Goal: Task Accomplishment & Management: Use online tool/utility

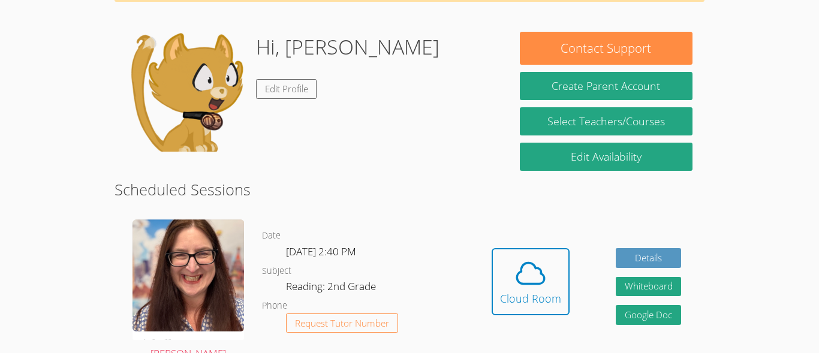
scroll to position [91, 0]
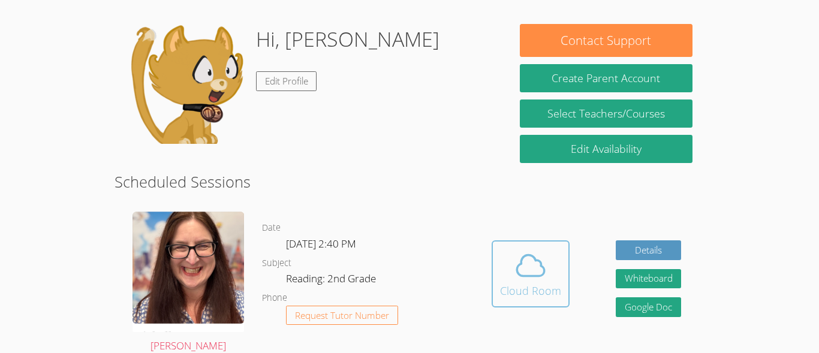
click at [521, 275] on icon at bounding box center [531, 265] width 28 height 21
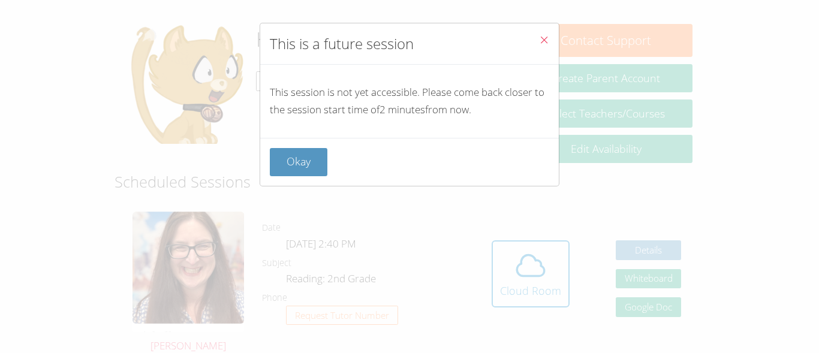
click at [550, 35] on button "Close" at bounding box center [543, 41] width 29 height 37
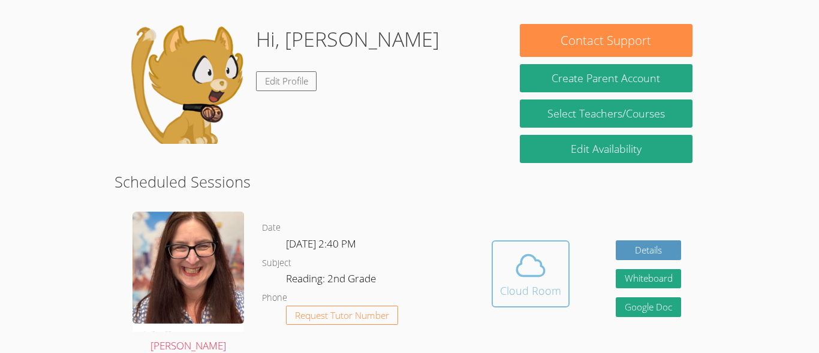
click at [533, 285] on div "Cloud Room" at bounding box center [530, 290] width 61 height 17
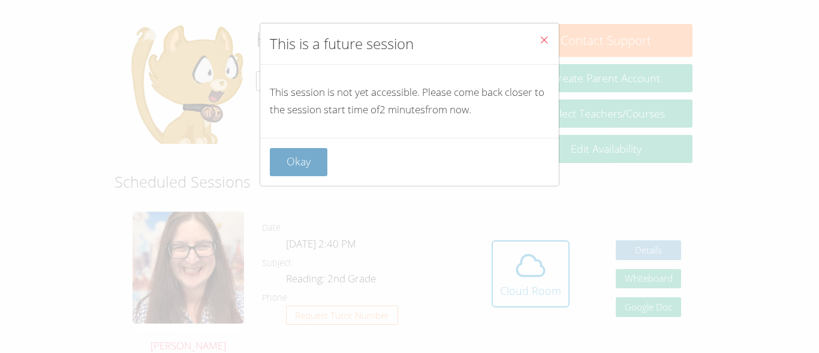
click at [286, 162] on button "Okay" at bounding box center [299, 162] width 58 height 28
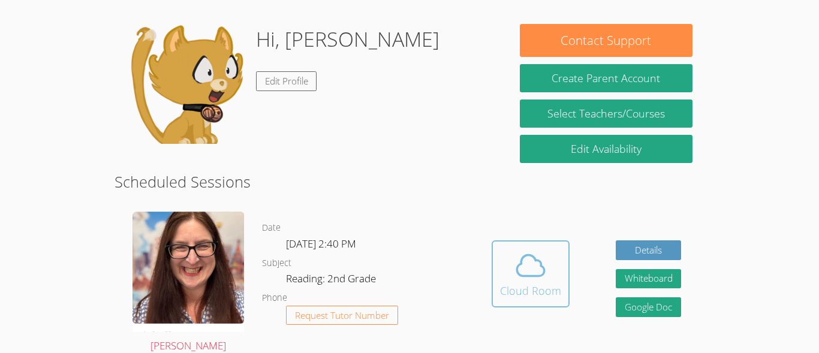
click at [536, 264] on icon at bounding box center [531, 266] width 34 height 34
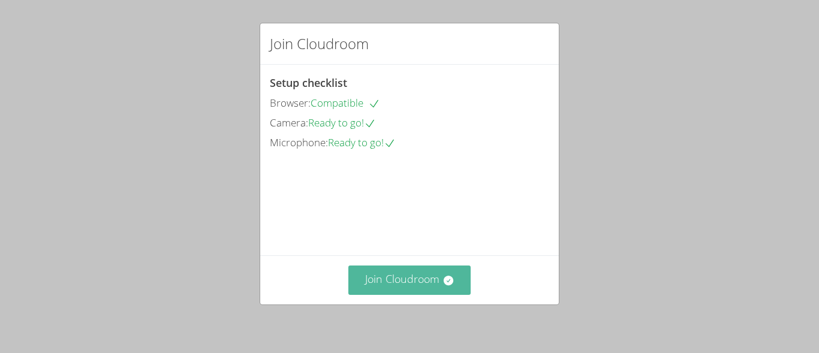
click at [430, 275] on button "Join Cloudroom" at bounding box center [409, 280] width 123 height 29
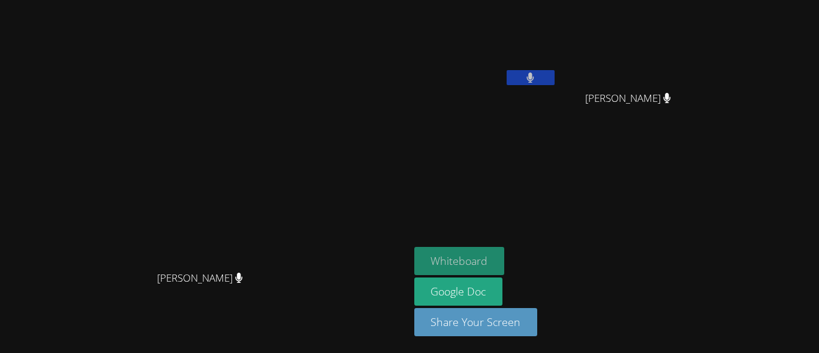
click at [505, 264] on button "Whiteboard" at bounding box center [459, 261] width 91 height 28
